Goal: Book appointment/travel/reservation

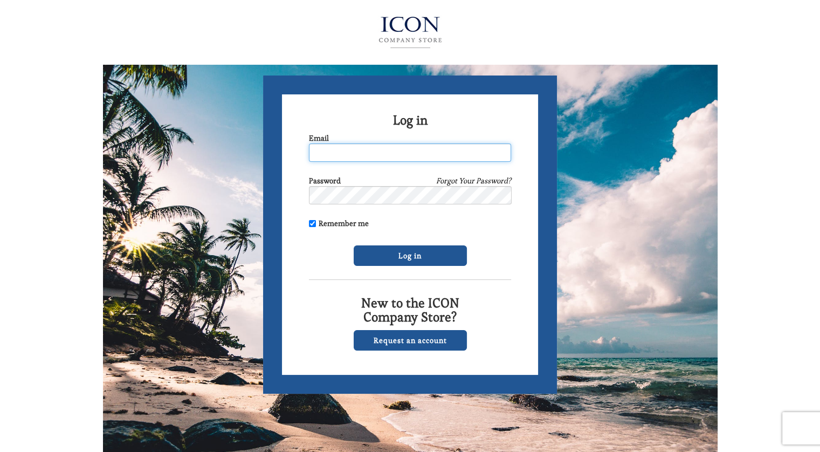
click at [373, 151] on input "Email" at bounding box center [410, 152] width 202 height 18
type input "finalempress@yahoo.com"
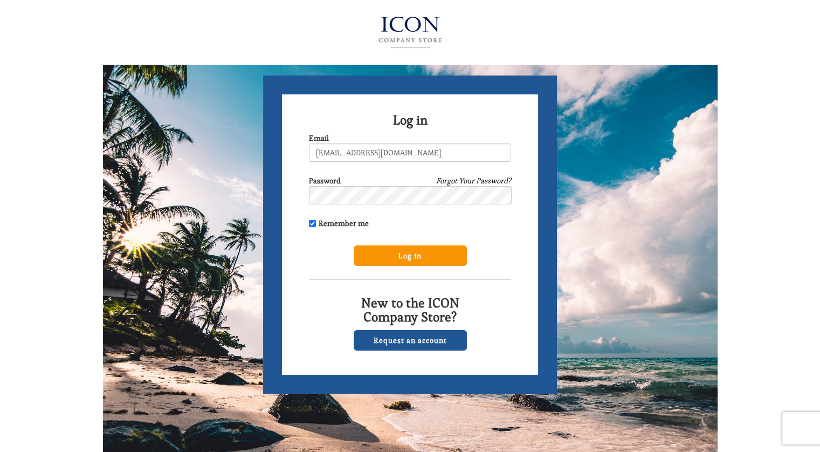
click at [407, 255] on input "Log in" at bounding box center [410, 255] width 113 height 20
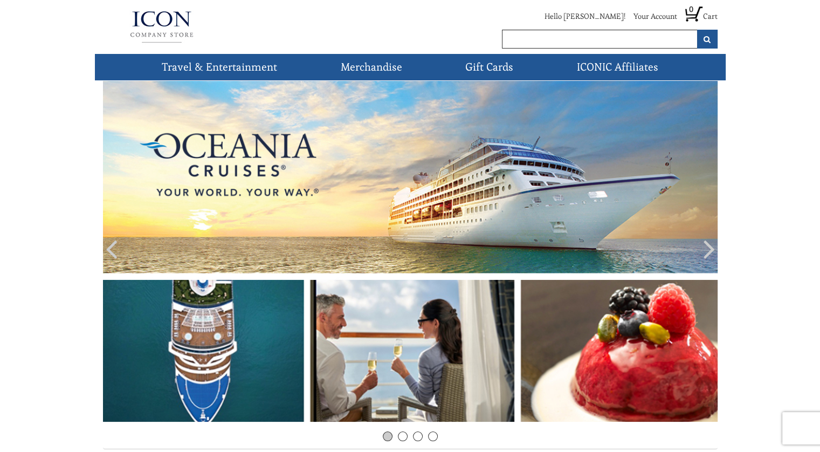
scroll to position [37, 0]
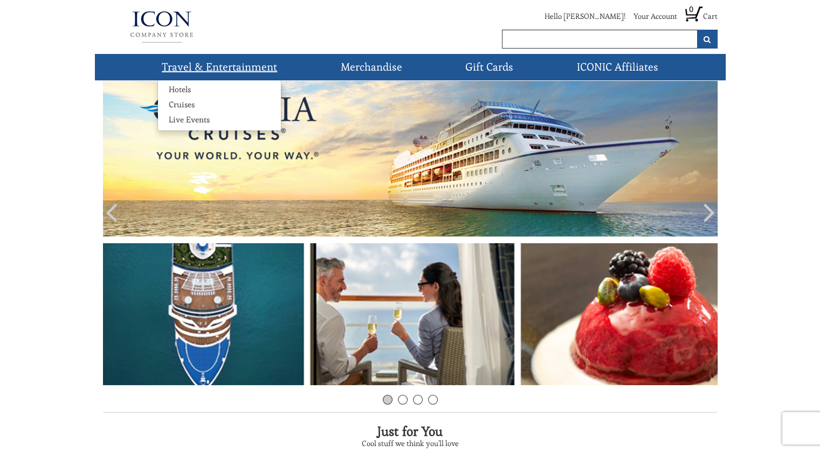
click at [226, 71] on link "Travel & Entertainment" at bounding box center [219, 67] width 124 height 26
click at [183, 86] on link "Hotels" at bounding box center [180, 89] width 44 height 11
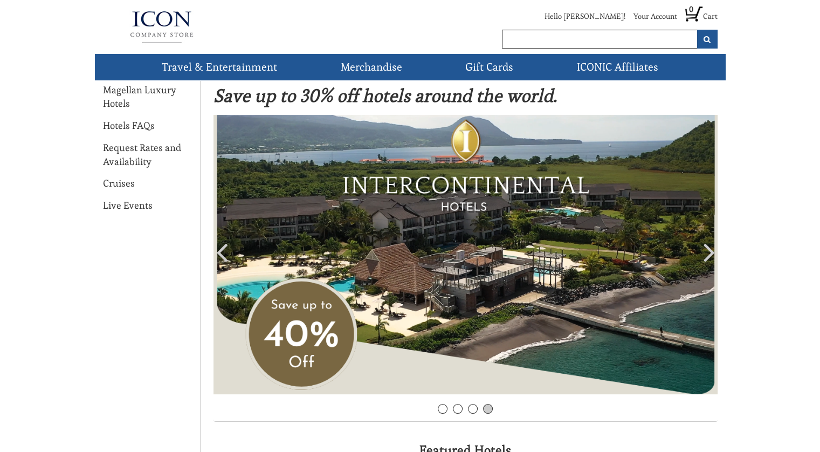
scroll to position [32, 0]
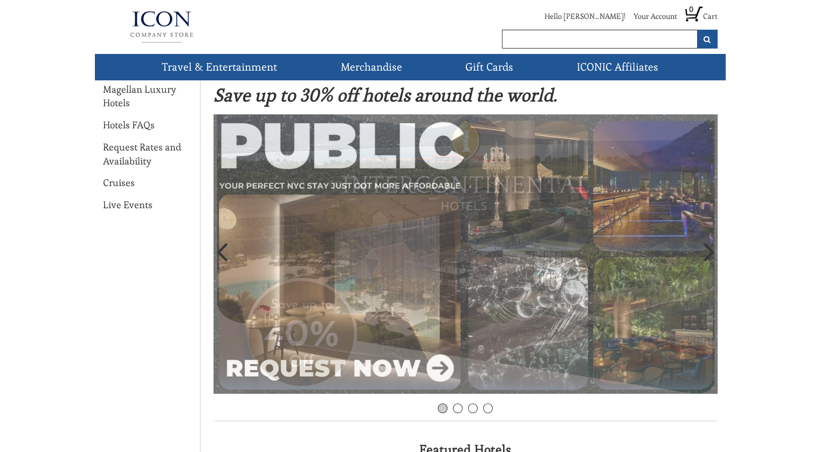
click at [579, 324] on img at bounding box center [466, 254] width 504 height 280
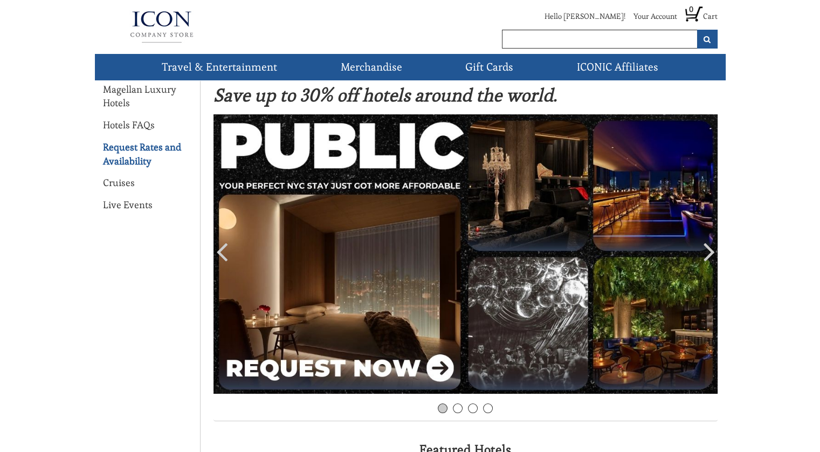
click at [142, 153] on link "Request Rates and Availability" at bounding box center [147, 154] width 89 height 28
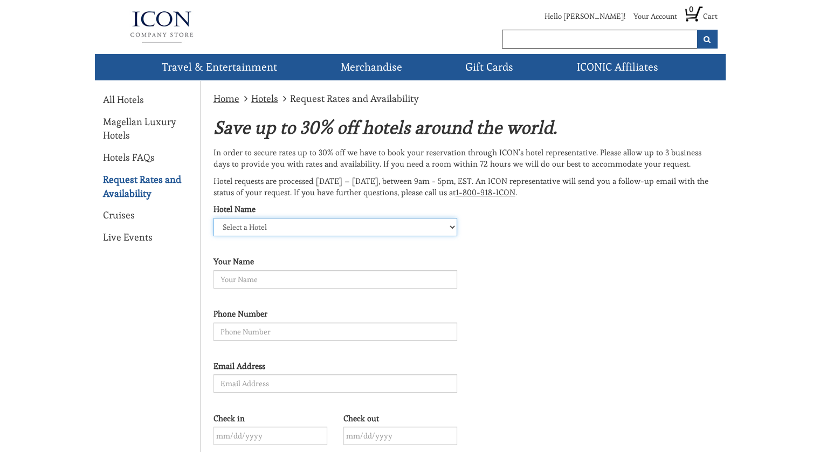
click at [451, 227] on select "Select a Hotel" at bounding box center [336, 227] width 244 height 18
click at [442, 231] on select "Select a Hotel" at bounding box center [336, 227] width 244 height 18
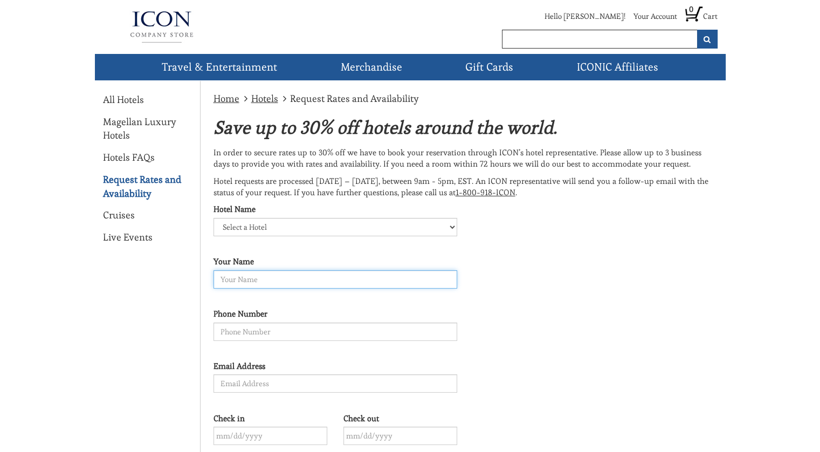
click at [334, 286] on input "text" at bounding box center [336, 279] width 244 height 18
click at [138, 156] on link "Hotels FAQs" at bounding box center [129, 157] width 52 height 14
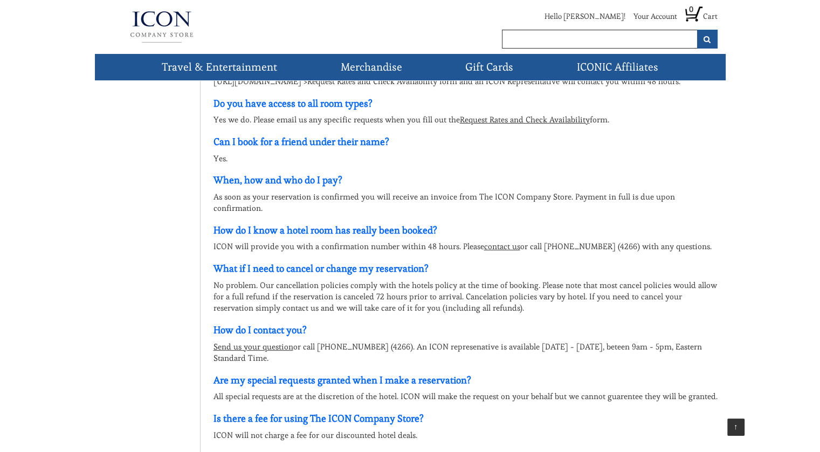
scroll to position [390, 0]
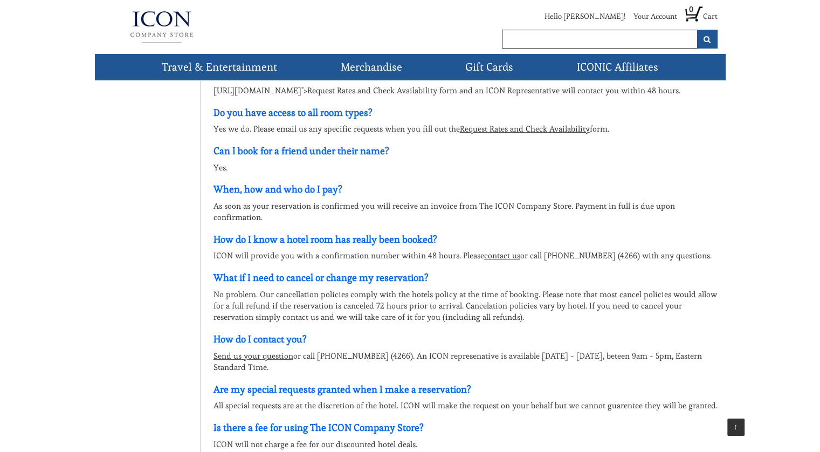
click at [543, 134] on link "Request Rates and Check Availability" at bounding box center [525, 128] width 130 height 10
